Goal: Task Accomplishment & Management: Manage account settings

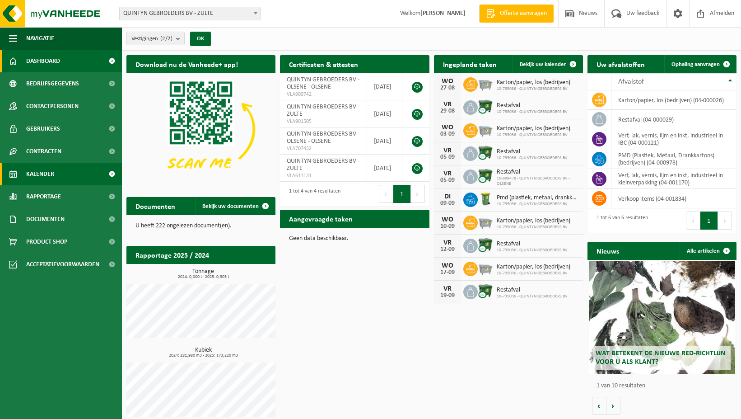
click at [51, 177] on span "Kalender" at bounding box center [40, 174] width 28 height 23
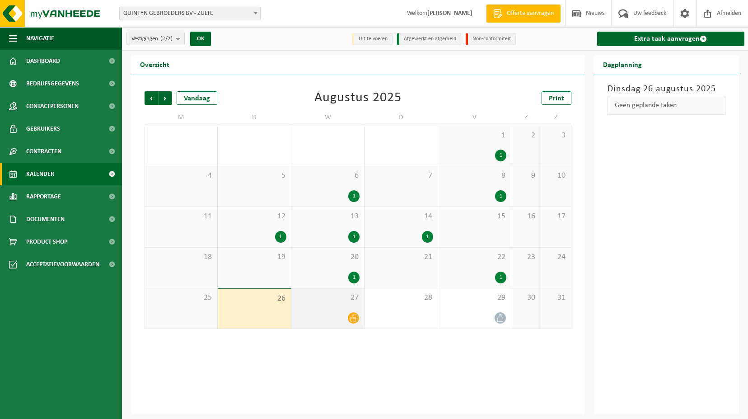
click at [357, 319] on icon at bounding box center [354, 318] width 8 height 8
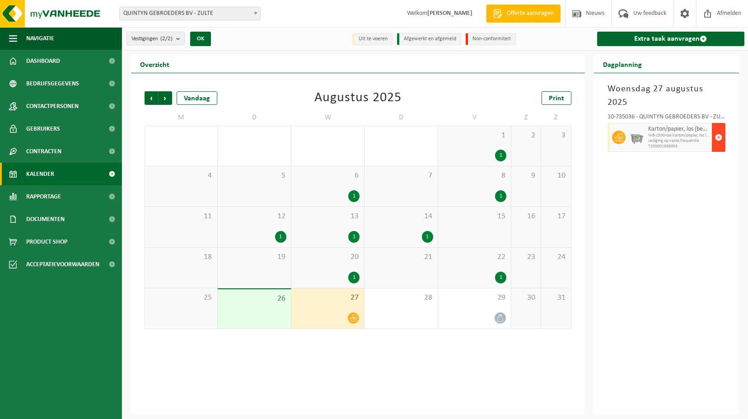
click at [718, 128] on span "button" at bounding box center [718, 137] width 7 height 18
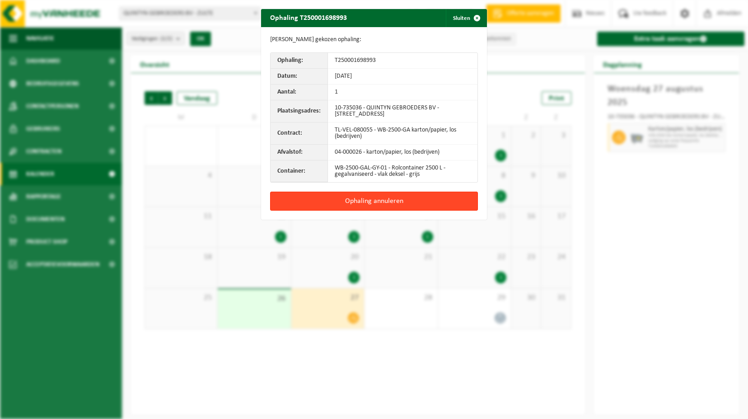
click at [373, 202] on button "Ophaling annuleren" at bounding box center [374, 201] width 208 height 19
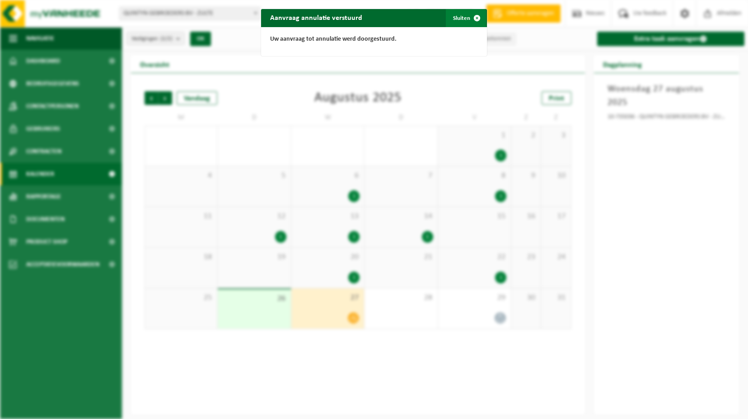
click at [476, 17] on span "button" at bounding box center [477, 18] width 18 height 18
